Goal: Task Accomplishment & Management: Manage account settings

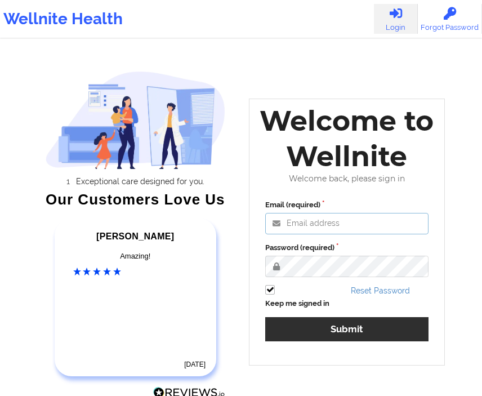
type input "[EMAIL_ADDRESS][DOMAIN_NAME]"
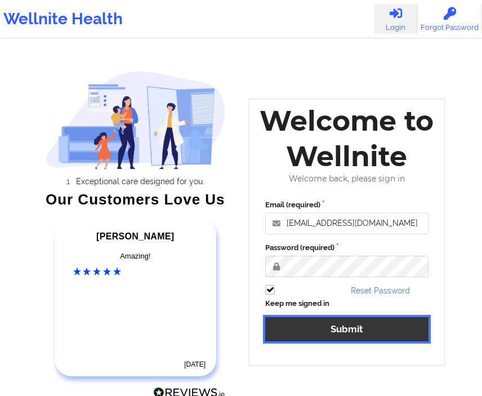
click at [329, 334] on button "Submit" at bounding box center [346, 329] width 163 height 24
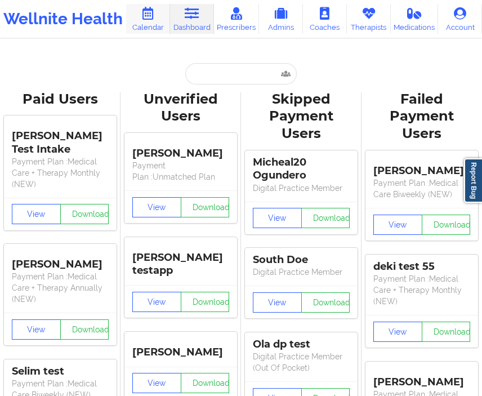
click at [141, 10] on link "Calendar" at bounding box center [148, 19] width 44 height 30
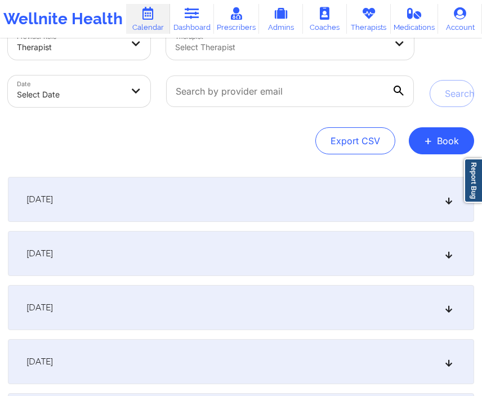
scroll to position [51, 0]
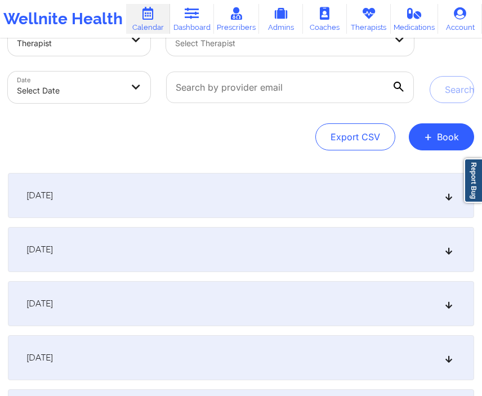
click at [317, 183] on div "[DATE]" at bounding box center [241, 195] width 466 height 45
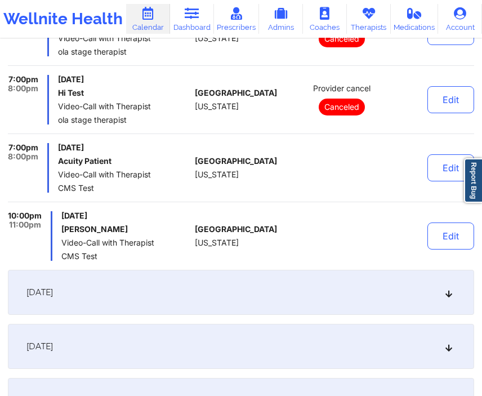
scroll to position [377, 0]
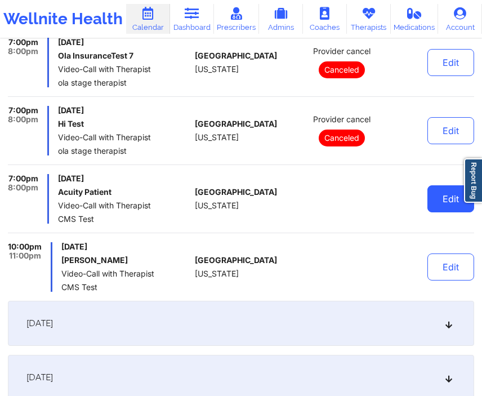
click at [438, 190] on button "Edit" at bounding box center [450, 198] width 47 height 27
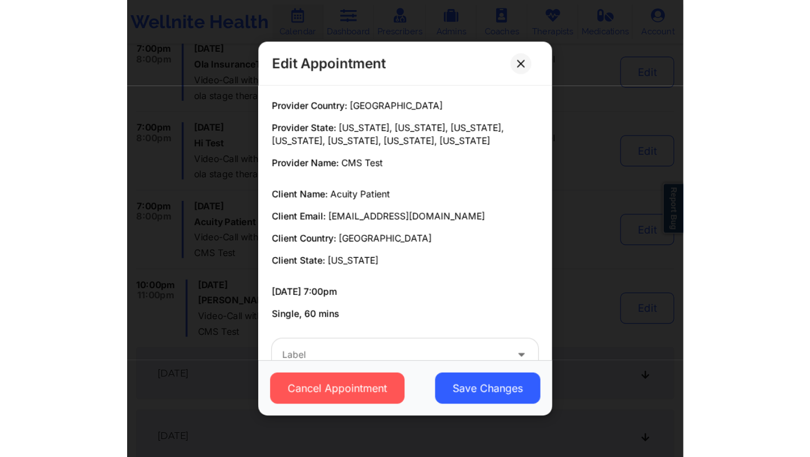
scroll to position [29, 0]
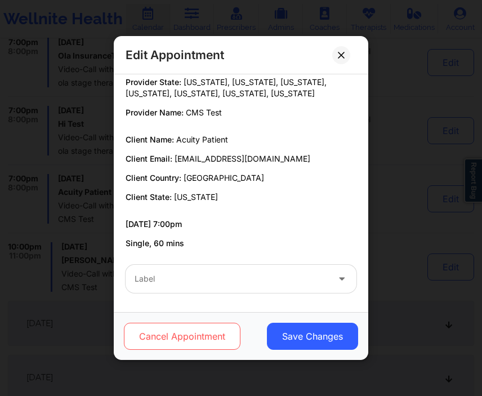
click at [207, 329] on button "Cancel Appointment" at bounding box center [182, 335] width 116 height 27
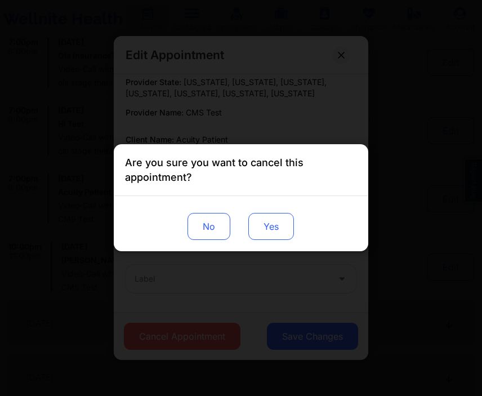
click at [270, 231] on button "Yes" at bounding box center [271, 226] width 46 height 27
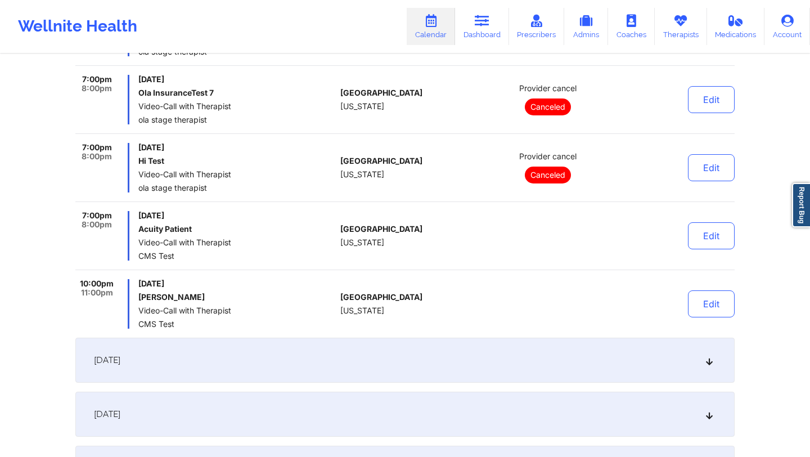
scroll to position [338, 0]
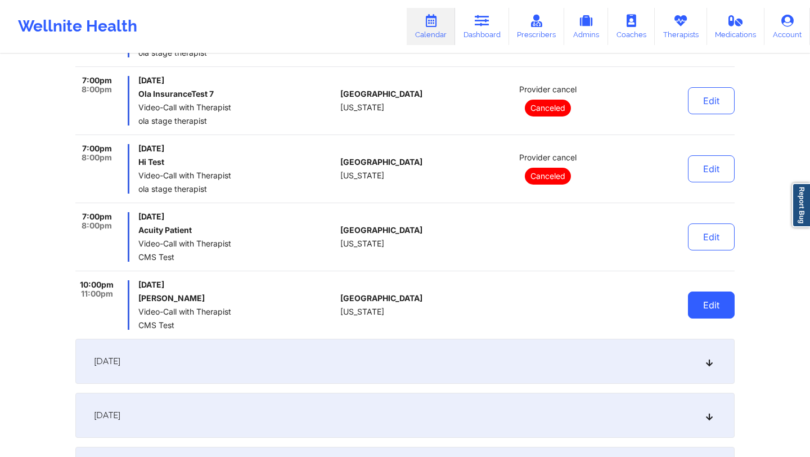
click at [481, 302] on button "Edit" at bounding box center [711, 305] width 47 height 27
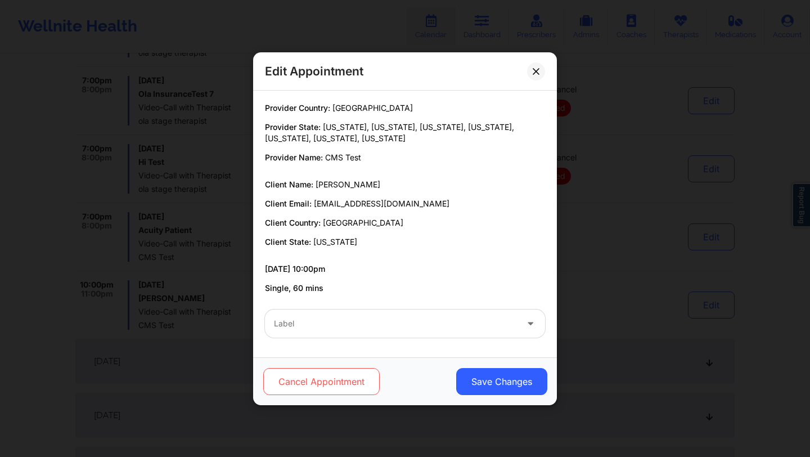
click at [329, 376] on button "Cancel Appointment" at bounding box center [321, 381] width 116 height 27
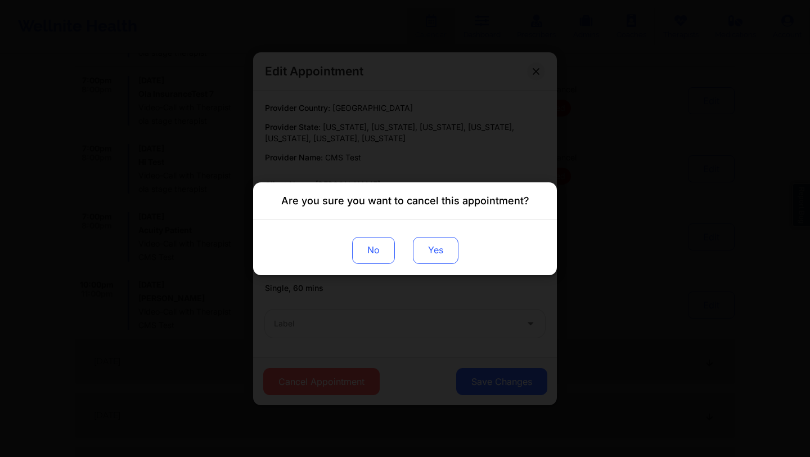
click at [432, 247] on button "Yes" at bounding box center [436, 249] width 46 height 27
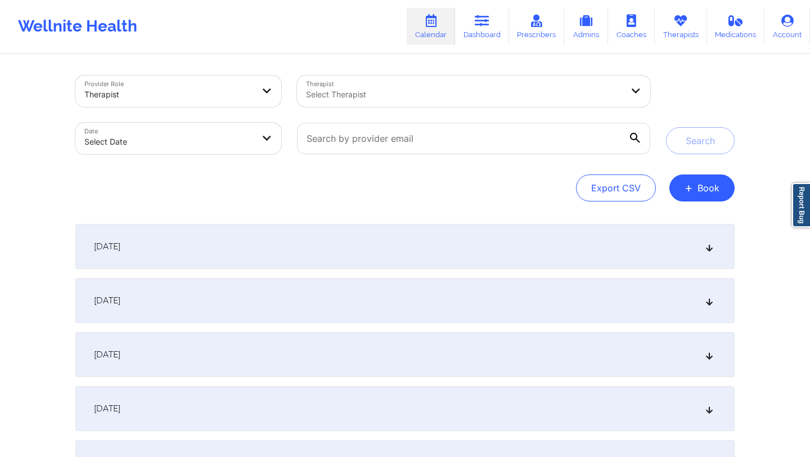
scroll to position [157, 0]
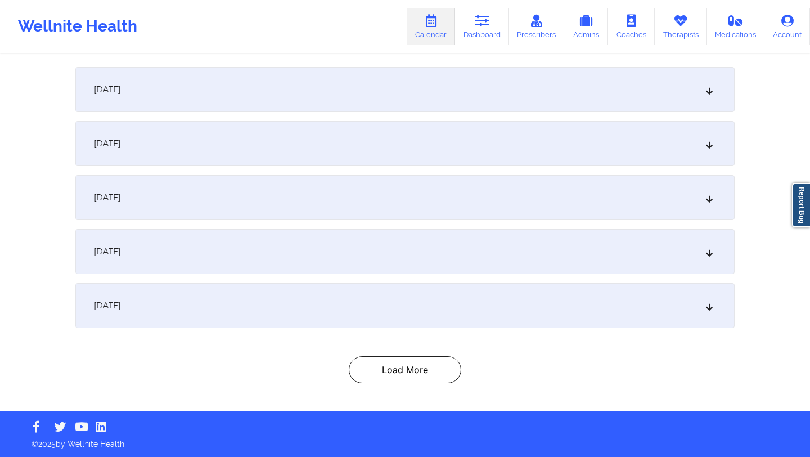
click at [361, 76] on div "[DATE]" at bounding box center [405, 89] width 660 height 45
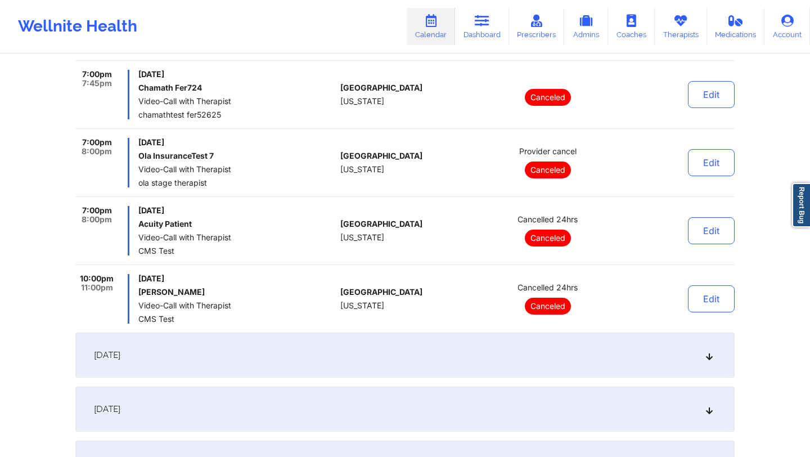
scroll to position [339, 0]
